Goal: Check status: Check status

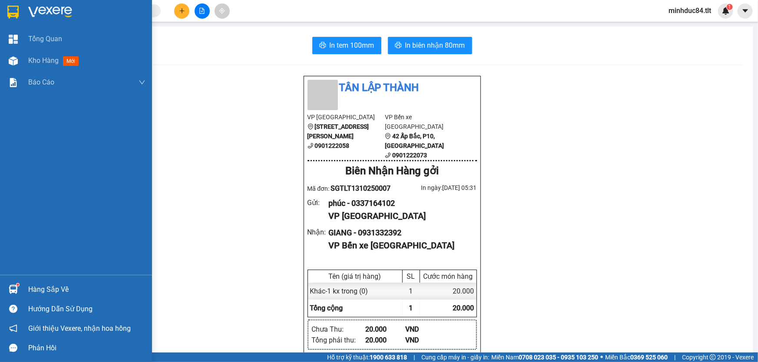
click at [47, 280] on div "Hàng sắp về" at bounding box center [76, 290] width 152 height 20
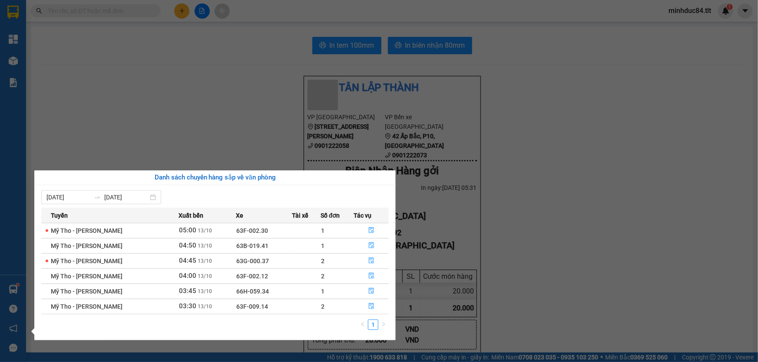
click at [514, 247] on section "Kết quả tìm kiếm ( 0 ) Bộ lọc No Data minhduc84.tlt 1 Tổng Quan Kho hàng mới Bá…" at bounding box center [379, 181] width 758 height 362
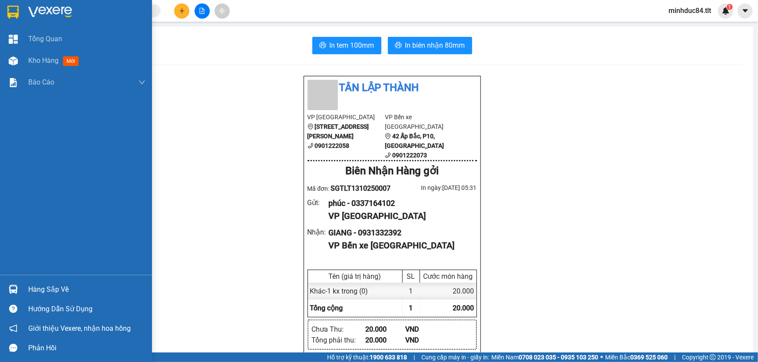
click at [47, 294] on div "Hàng sắp về" at bounding box center [86, 289] width 117 height 13
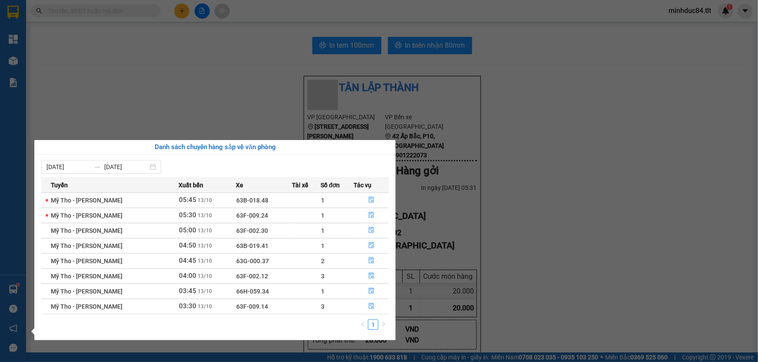
click at [515, 228] on section "Kết quả tìm kiếm ( 0 ) Bộ lọc No Data minhduc84.tlt 1 Tổng Quan Kho hàng mới Bá…" at bounding box center [379, 181] width 758 height 362
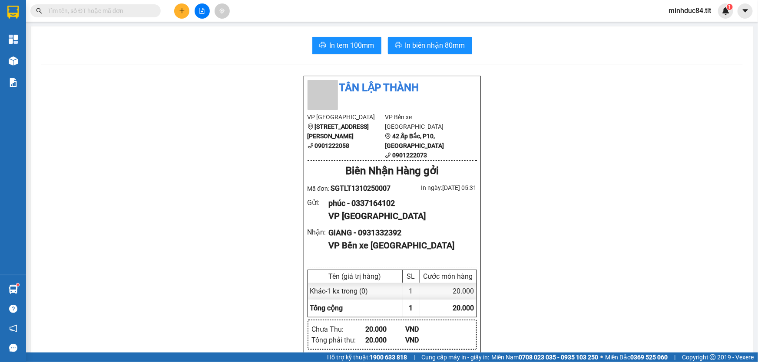
click at [94, 13] on input "text" at bounding box center [99, 11] width 102 height 10
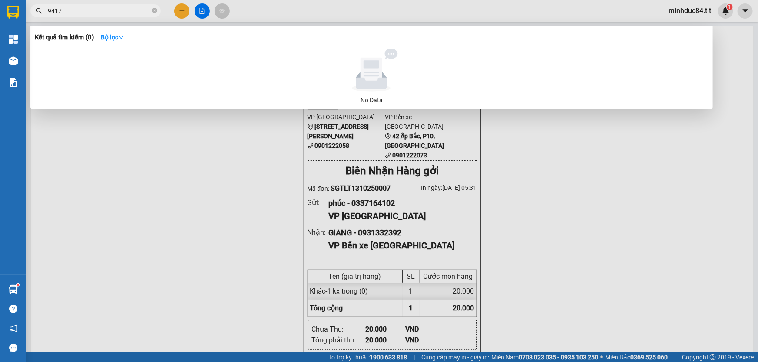
type input "9417"
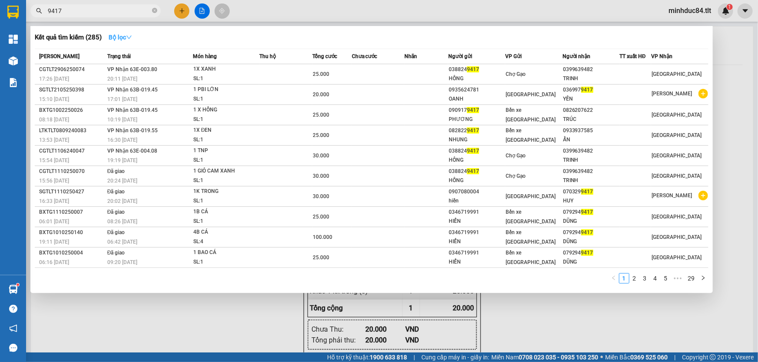
drag, startPoint x: 124, startPoint y: 32, endPoint x: 129, endPoint y: 45, distance: 13.7
click at [124, 32] on button "Bộ lọc" at bounding box center [120, 37] width 37 height 14
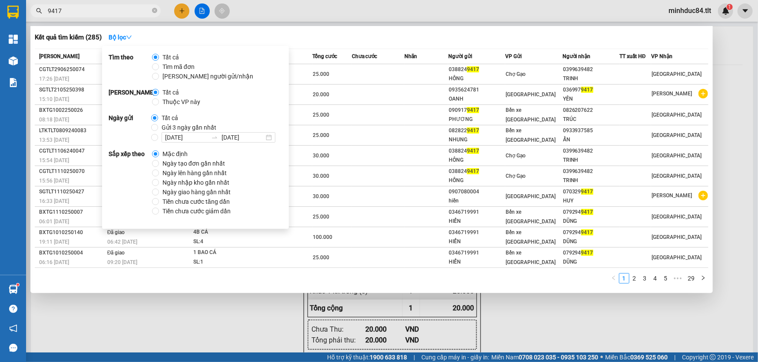
click at [156, 122] on span at bounding box center [154, 118] width 7 height 7
click at [156, 122] on input "Tất cả" at bounding box center [154, 118] width 7 height 7
click at [155, 125] on input "Gửi 3 ngày gần nhất" at bounding box center [154, 127] width 7 height 7
radio input "true"
radio input "false"
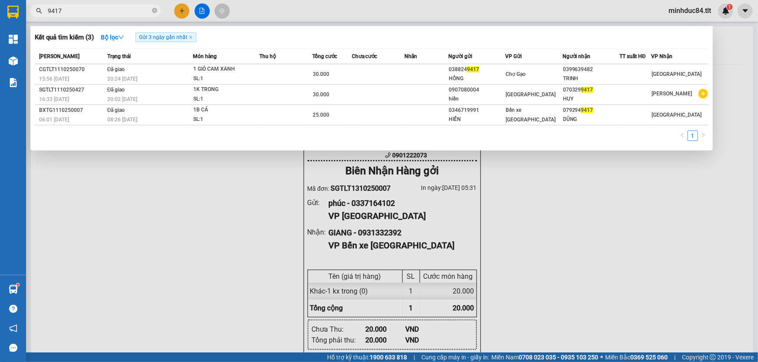
click at [330, 56] on span "Tổng cước" at bounding box center [324, 56] width 25 height 6
click at [195, 38] on span "Gửi 3 ngày gần nhất" at bounding box center [165, 38] width 61 height 10
click at [193, 37] on icon "close" at bounding box center [190, 37] width 4 height 4
